Goal: Book appointment/travel/reservation

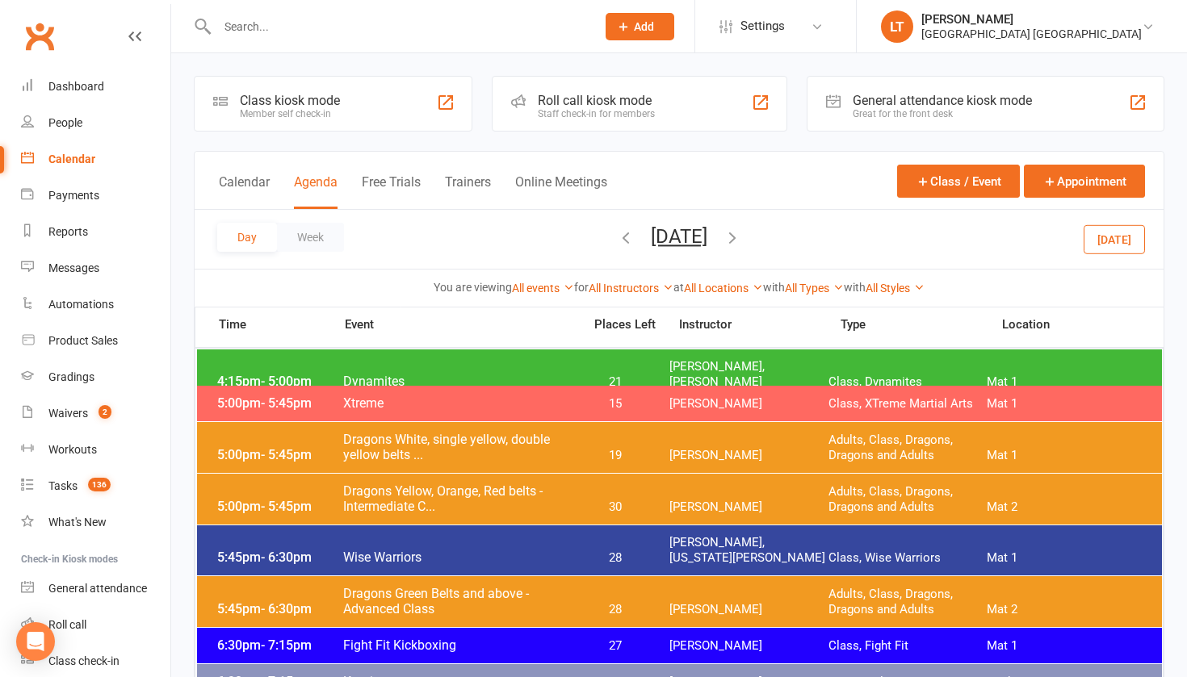
click at [635, 252] on span "[DATE] [DATE] Sun Mon Tue Wed Thu Fri Sat 31 01 02 03 04 05 06 07 08 09 10 11 1…" at bounding box center [679, 239] width 89 height 28
click at [648, 221] on div "Day Week [DATE] [DATE] Sun Mon Tue Wed Thu Fri Sat 31 01 02 03 04 05 06 07 08 0…" at bounding box center [679, 239] width 969 height 59
click at [651, 241] on button "[DATE]" at bounding box center [679, 236] width 57 height 23
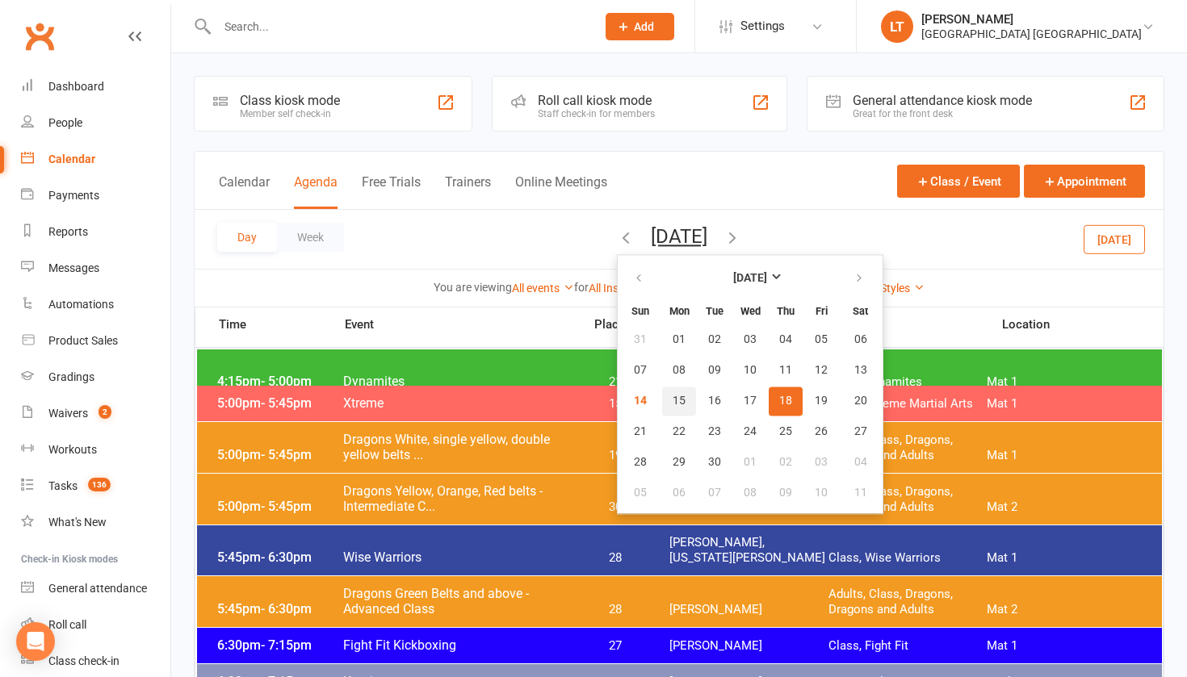
click at [662, 401] on button "15" at bounding box center [679, 401] width 34 height 29
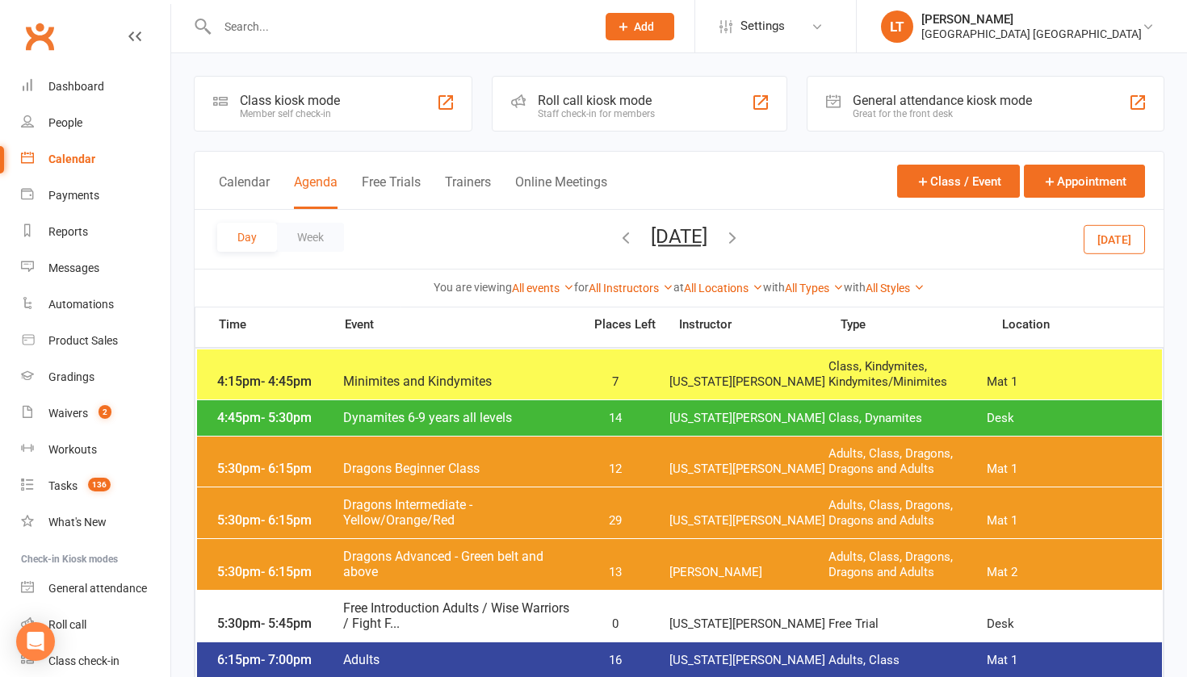
click at [400, 422] on span "Dynamites 6-9 years all levels" at bounding box center [457, 417] width 231 height 15
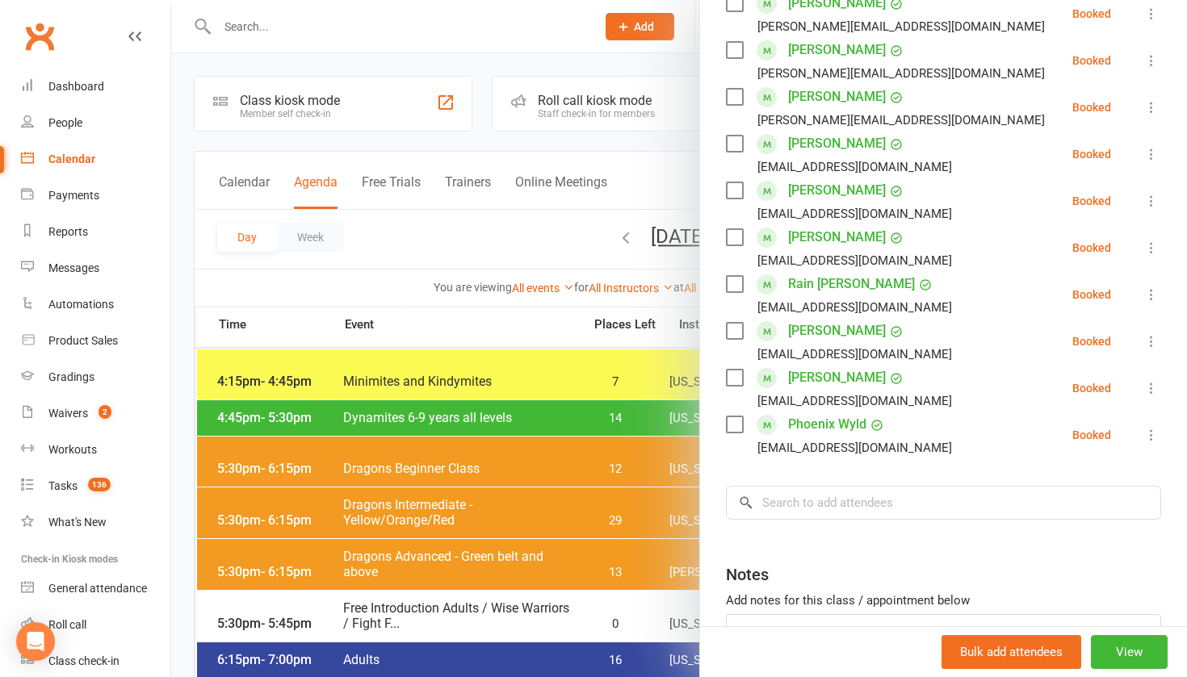
scroll to position [389, 0]
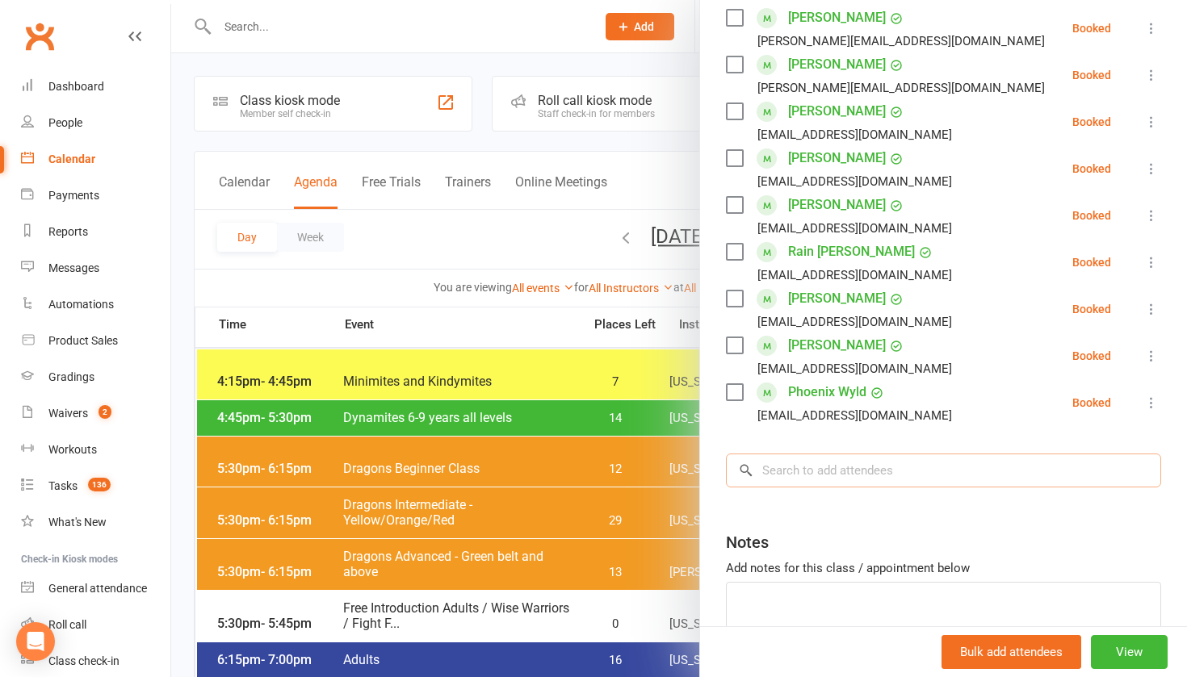
click at [788, 472] on input "search" at bounding box center [943, 471] width 435 height 34
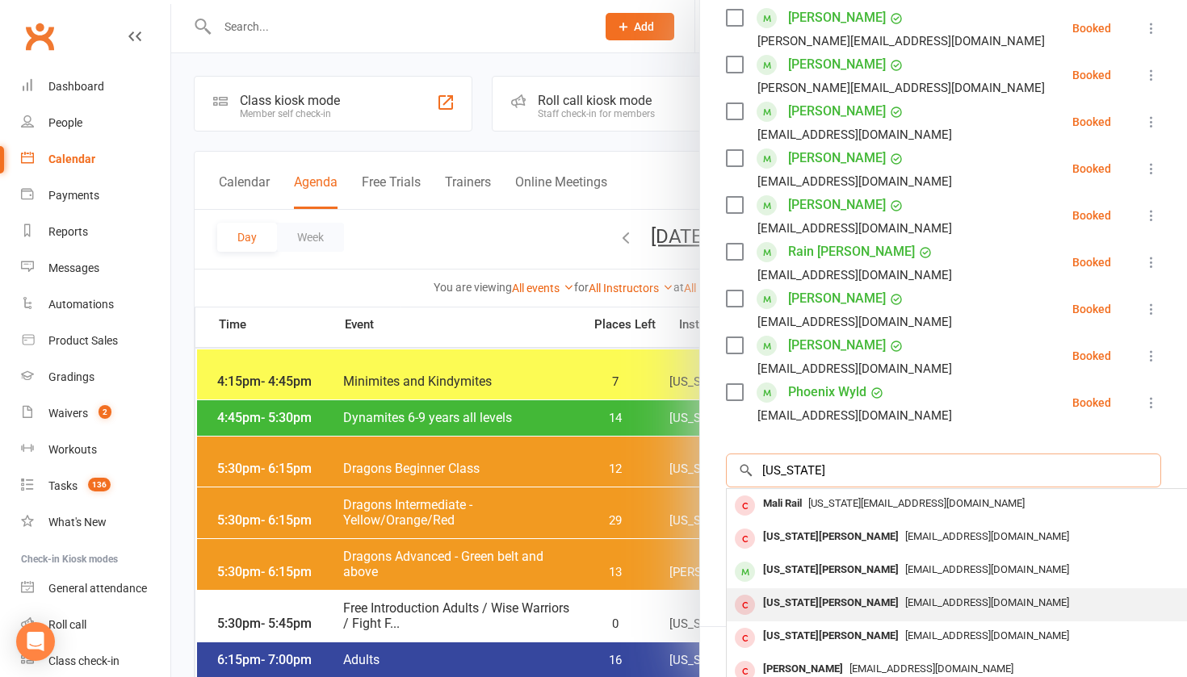
type input "[US_STATE]"
click at [828, 593] on div "[US_STATE][PERSON_NAME]" at bounding box center [831, 603] width 149 height 23
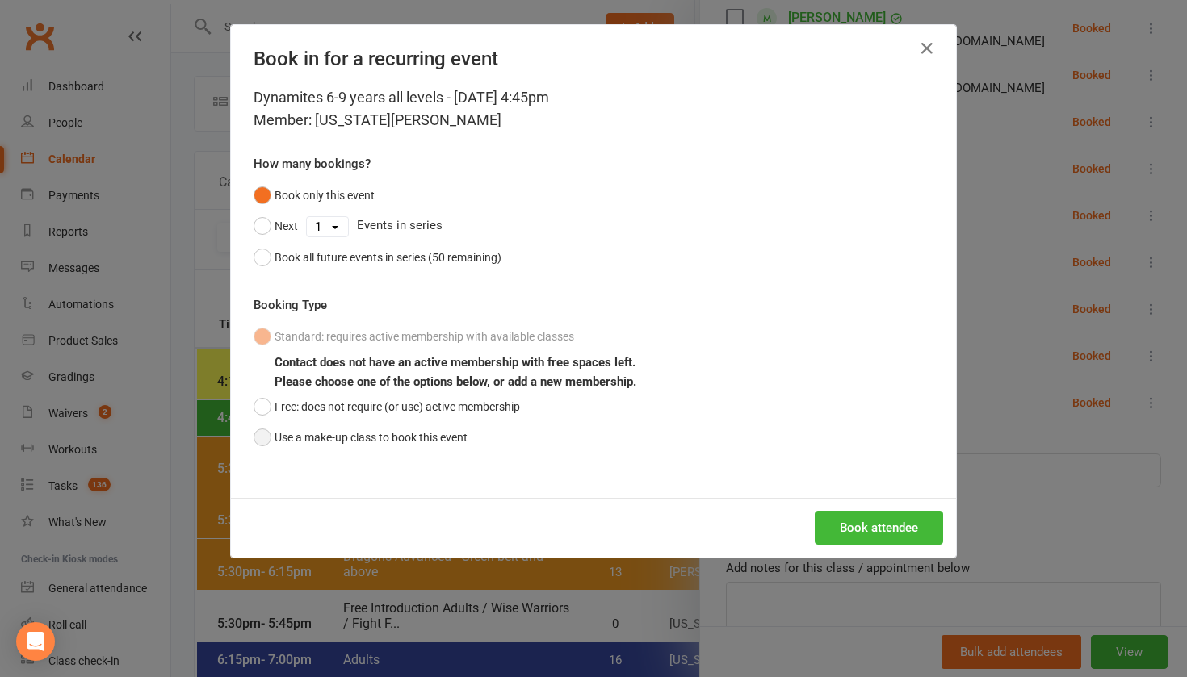
click at [443, 434] on button "Use a make-up class to book this event" at bounding box center [361, 437] width 214 height 31
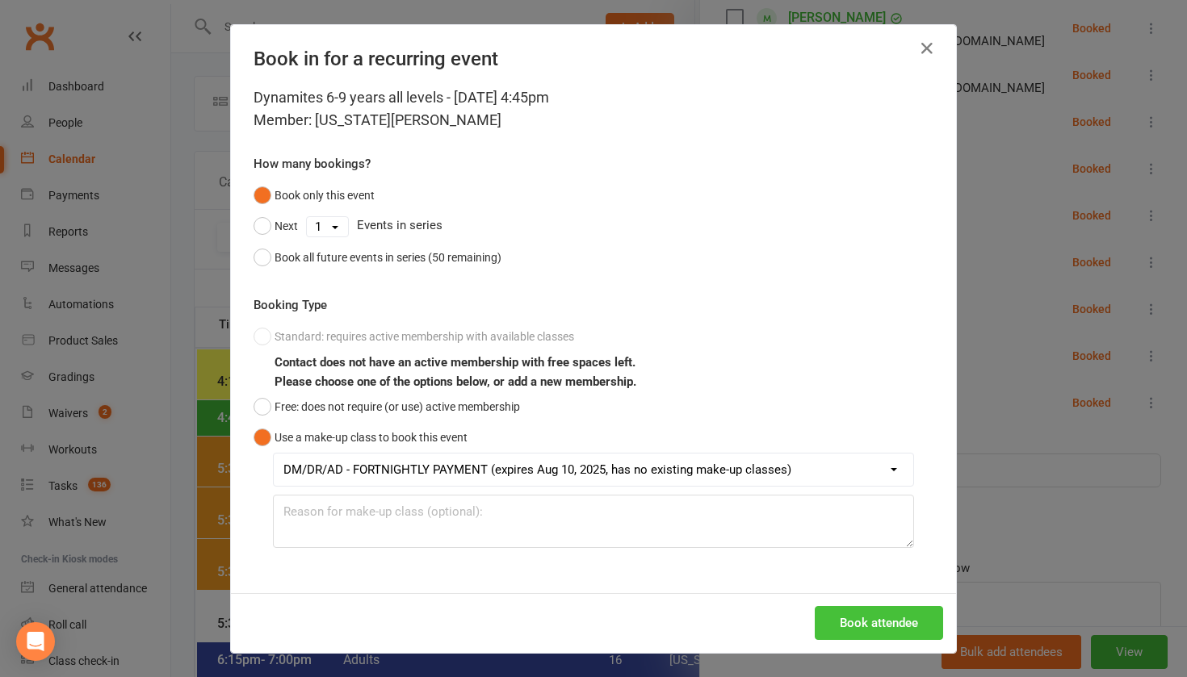
click at [879, 620] on button "Book attendee" at bounding box center [879, 623] width 128 height 34
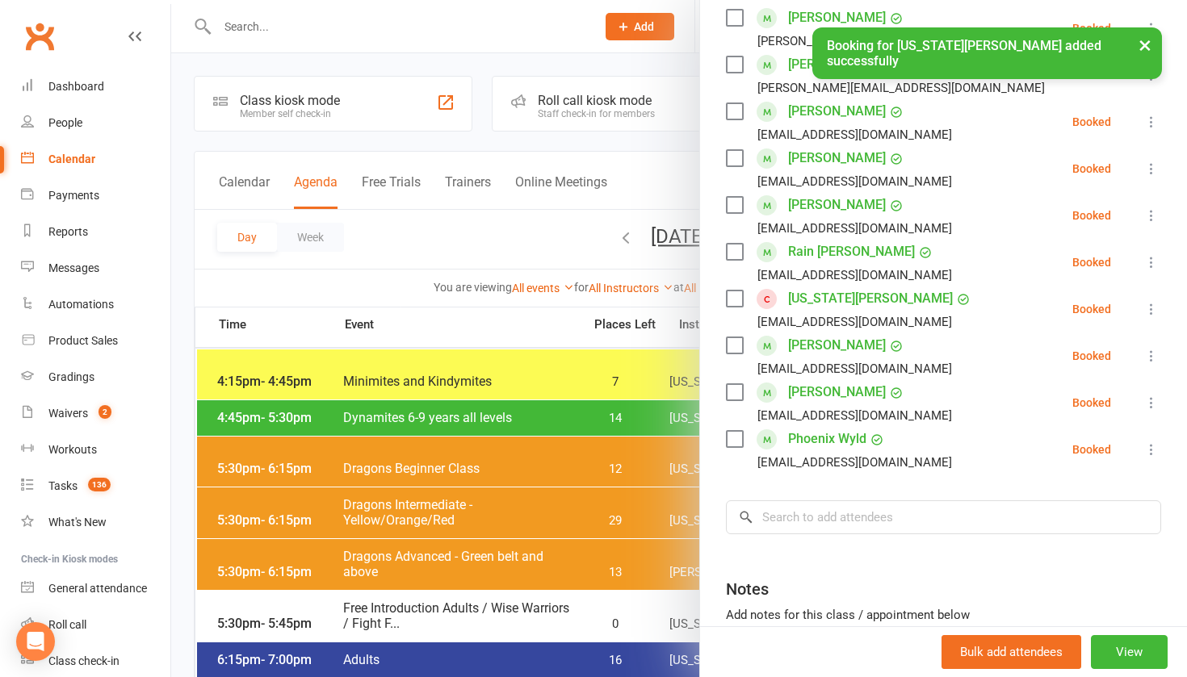
click at [637, 235] on div at bounding box center [679, 338] width 1016 height 677
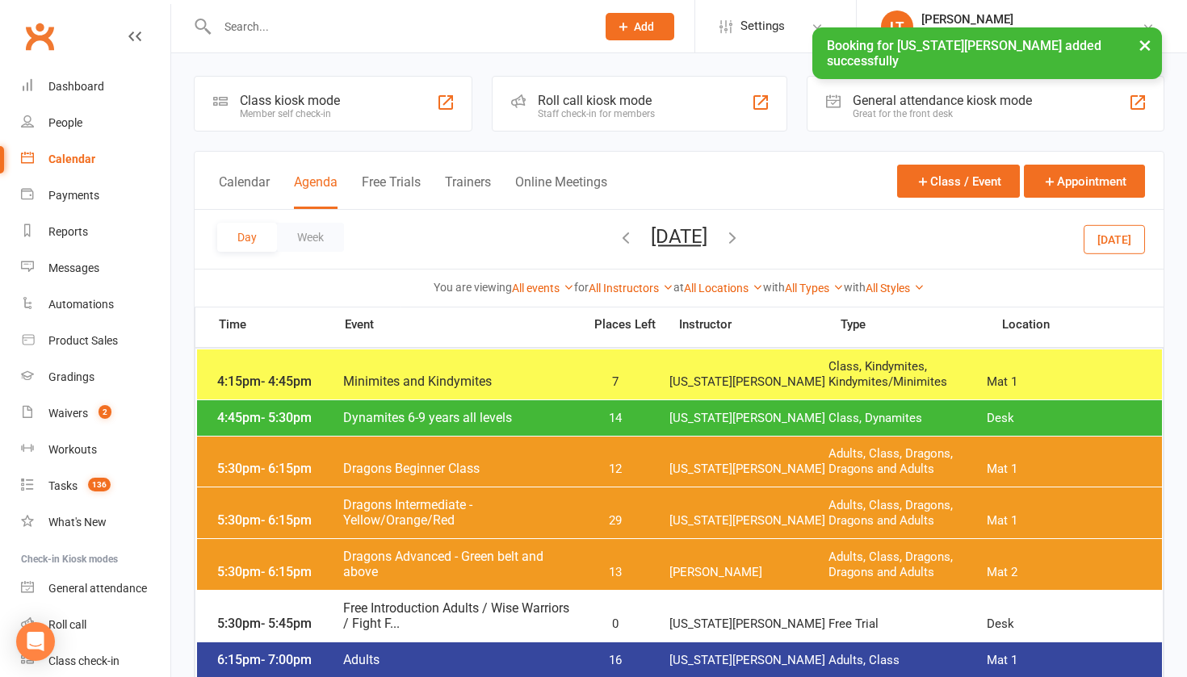
click at [741, 235] on icon "button" at bounding box center [733, 238] width 18 height 18
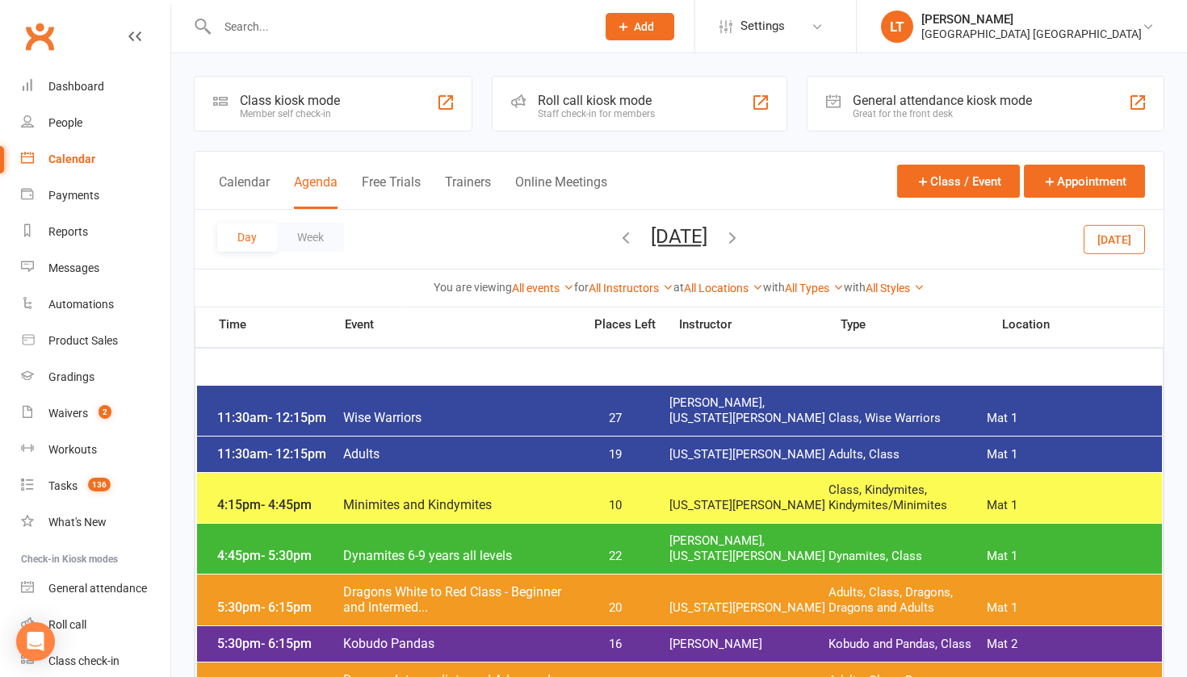
click at [441, 547] on div "4:45pm - 5:30pm Dynamites 6-9 years all levels 22 [PERSON_NAME], [US_STATE][PER…" at bounding box center [679, 549] width 965 height 50
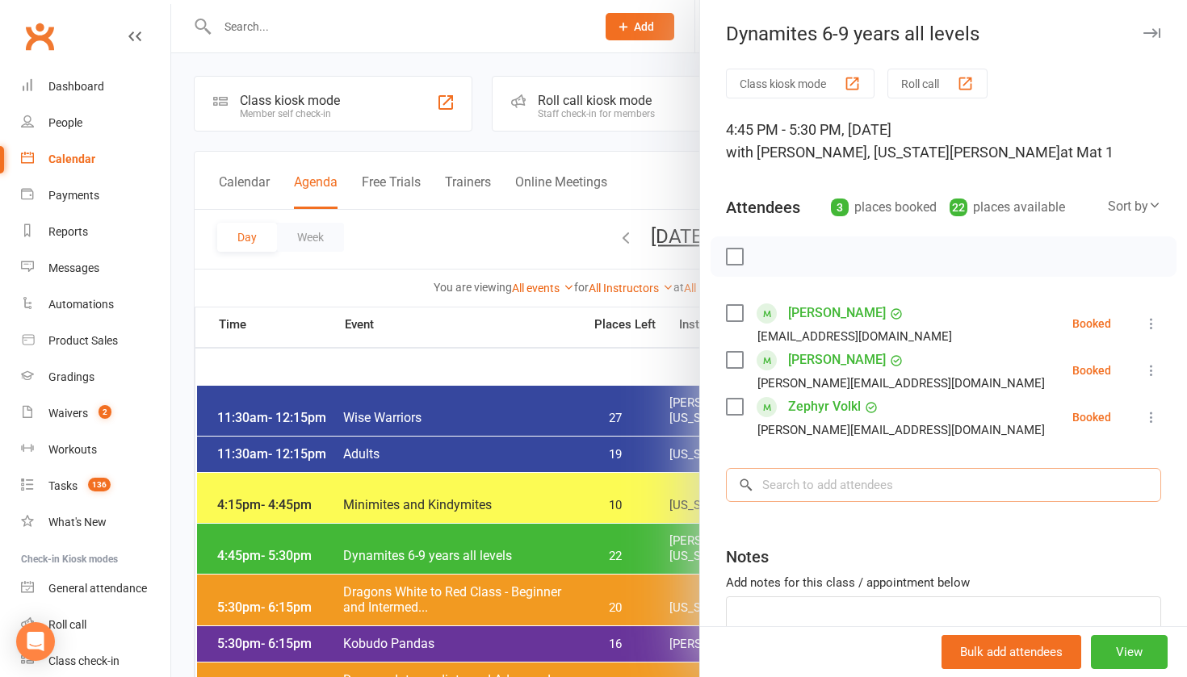
click at [786, 492] on input "search" at bounding box center [943, 485] width 435 height 34
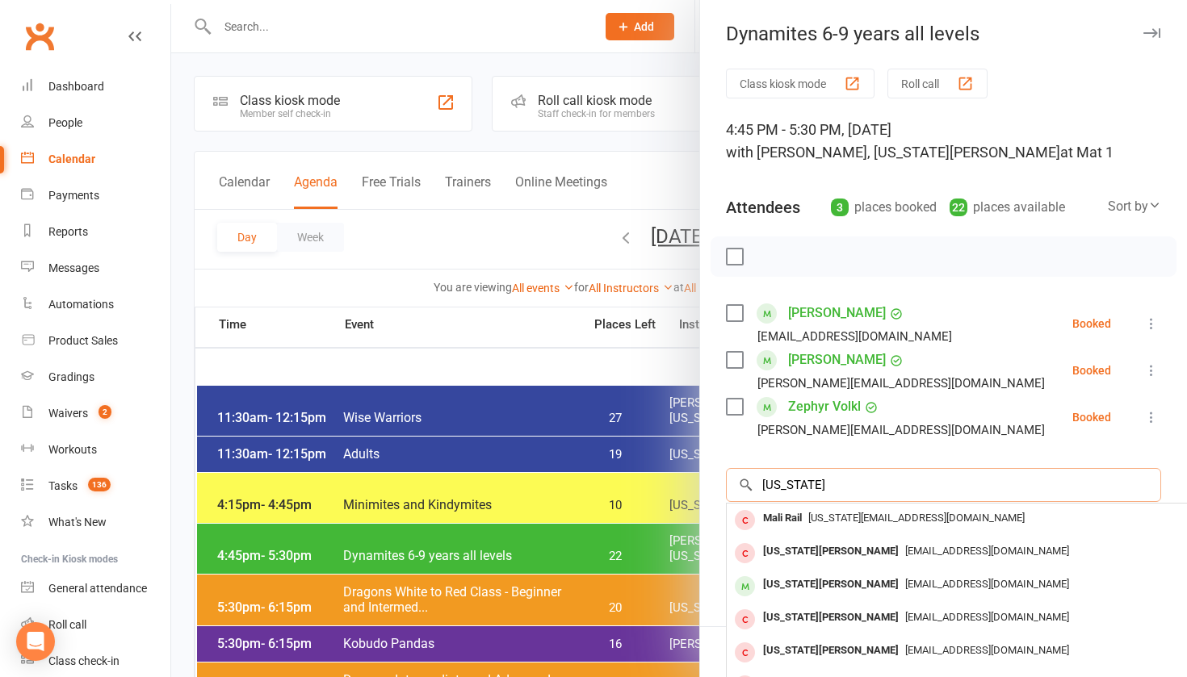
type input "[US_STATE]"
drag, startPoint x: 786, startPoint y: 492, endPoint x: 820, endPoint y: 616, distance: 129.1
click at [820, 616] on div "[US_STATE][PERSON_NAME]" at bounding box center [831, 617] width 149 height 23
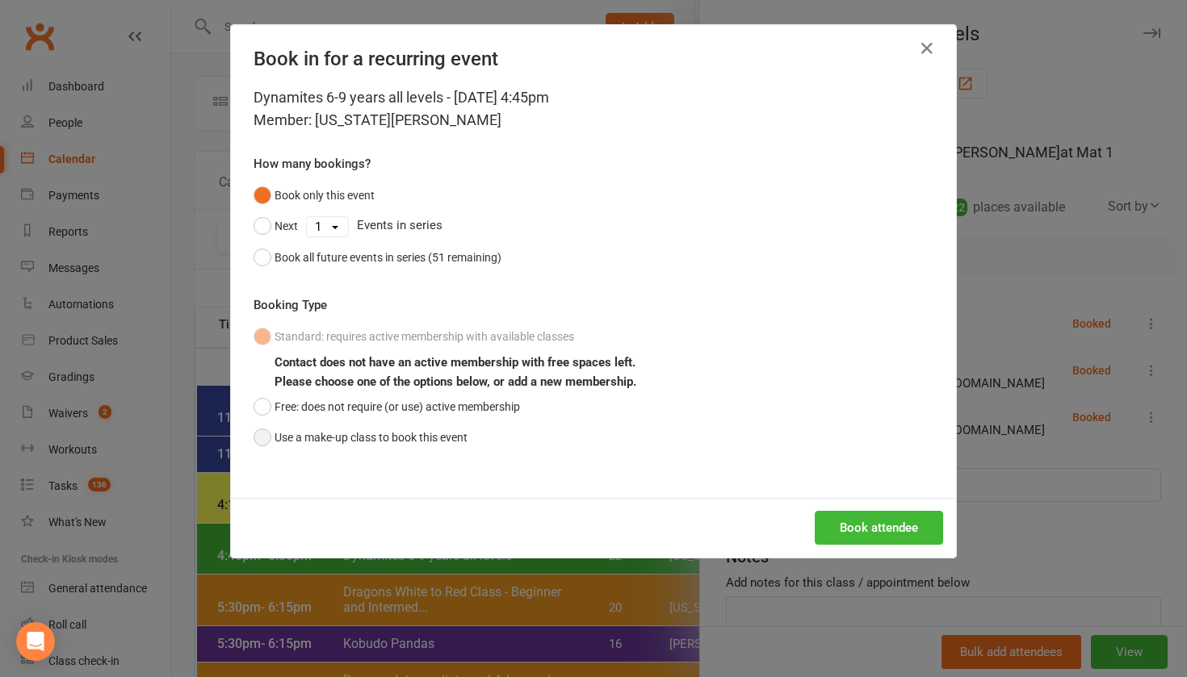
click at [414, 438] on button "Use a make-up class to book this event" at bounding box center [361, 437] width 214 height 31
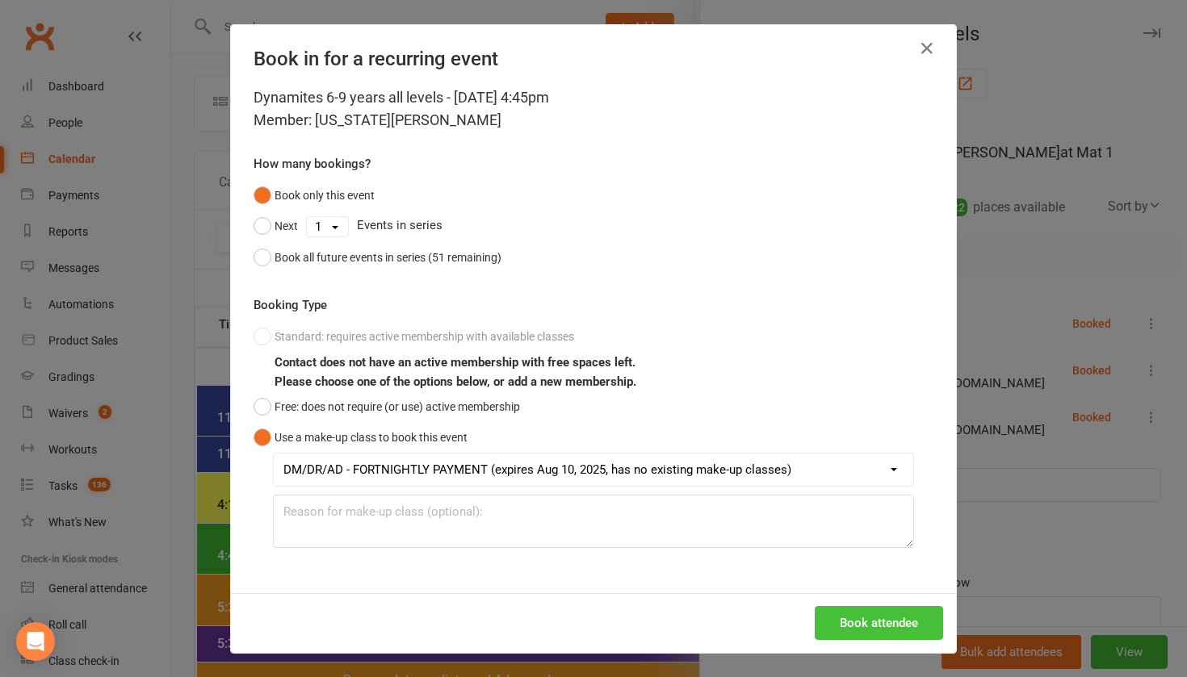
click at [854, 620] on button "Book attendee" at bounding box center [879, 623] width 128 height 34
